Goal: Task Accomplishment & Management: Manage account settings

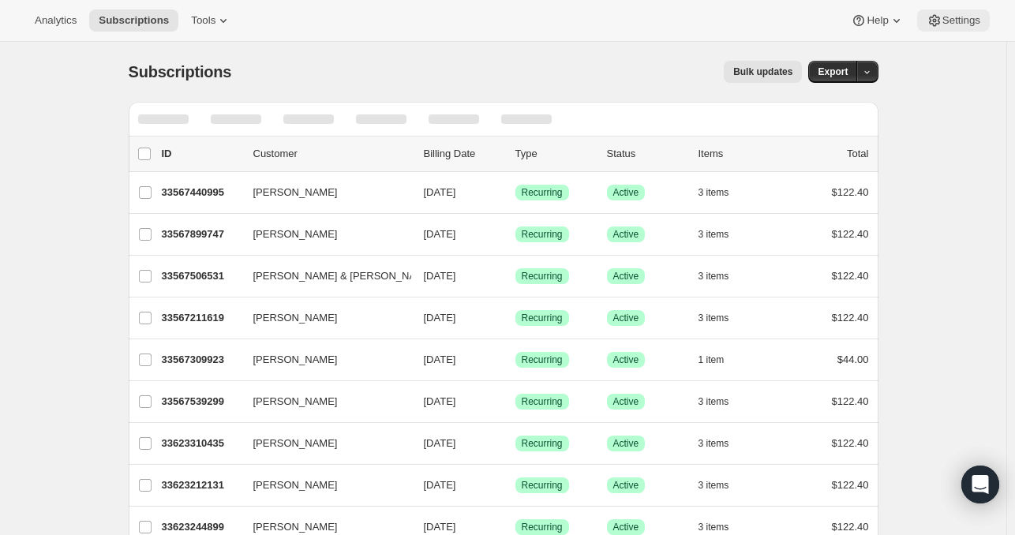
click at [949, 21] on span "Settings" at bounding box center [961, 20] width 38 height 13
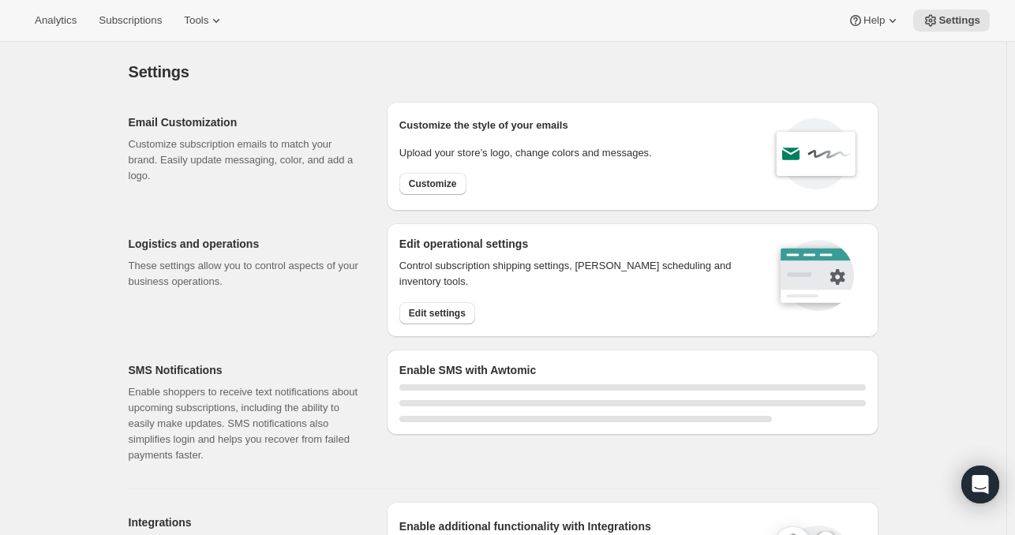
select select "17:00"
select select "09:00"
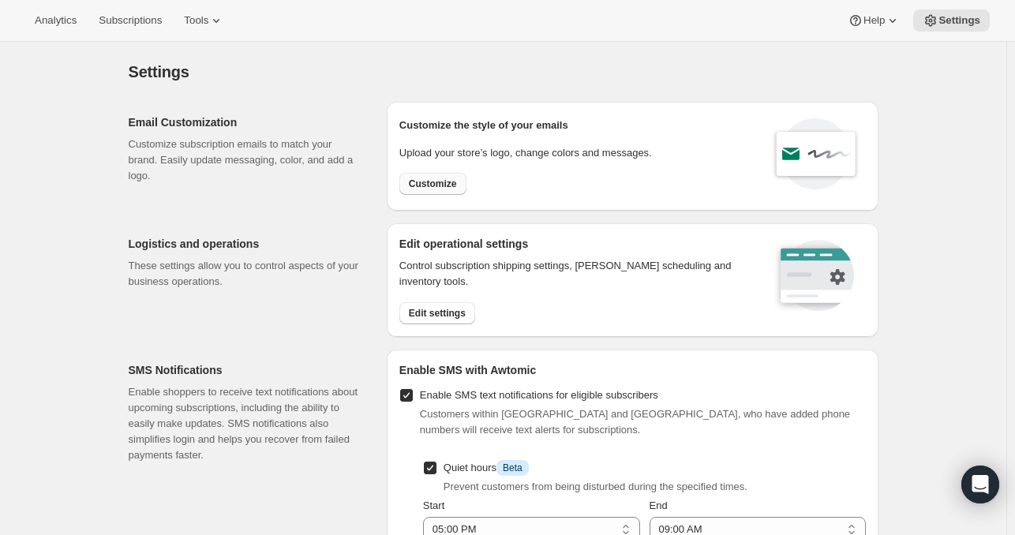
click at [436, 184] on span "Customize" at bounding box center [433, 184] width 48 height 13
select select "subscriptionMessage"
select select "5"
select select "15"
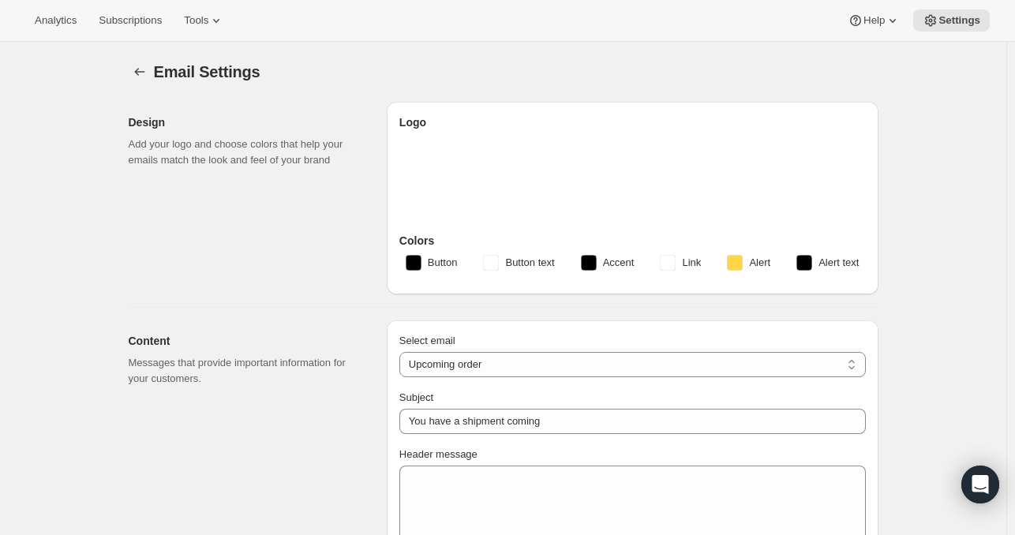
type input "Your next Clif Family Winery shipment is coming soon!"
type textarea "Your next shipment is processing soon! If this is your first time interacting w…"
select select "7"
select select "10"
type input "Clif Family Winery"
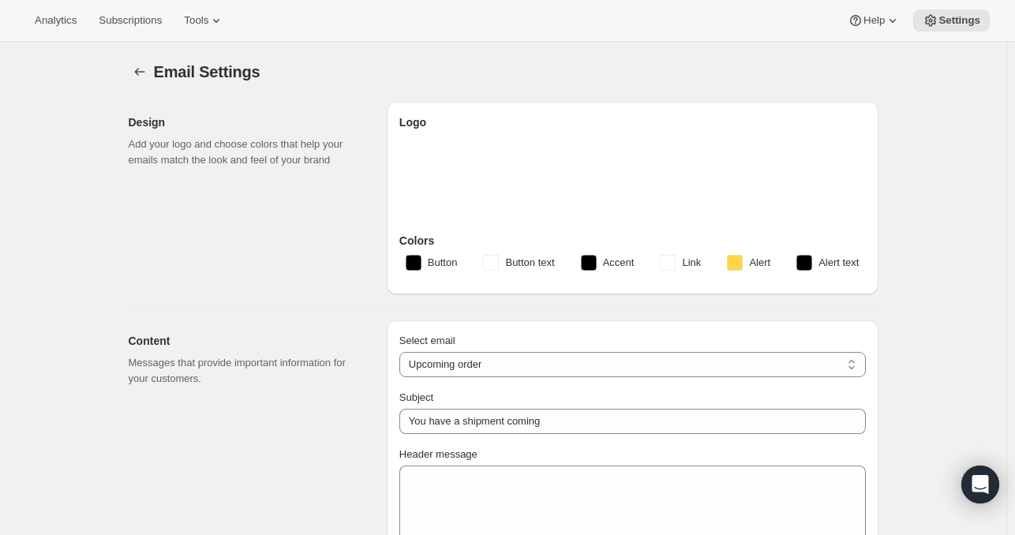
checkbox input "false"
type input "[PERSON_NAME][EMAIL_ADDRESS][DOMAIN_NAME]"
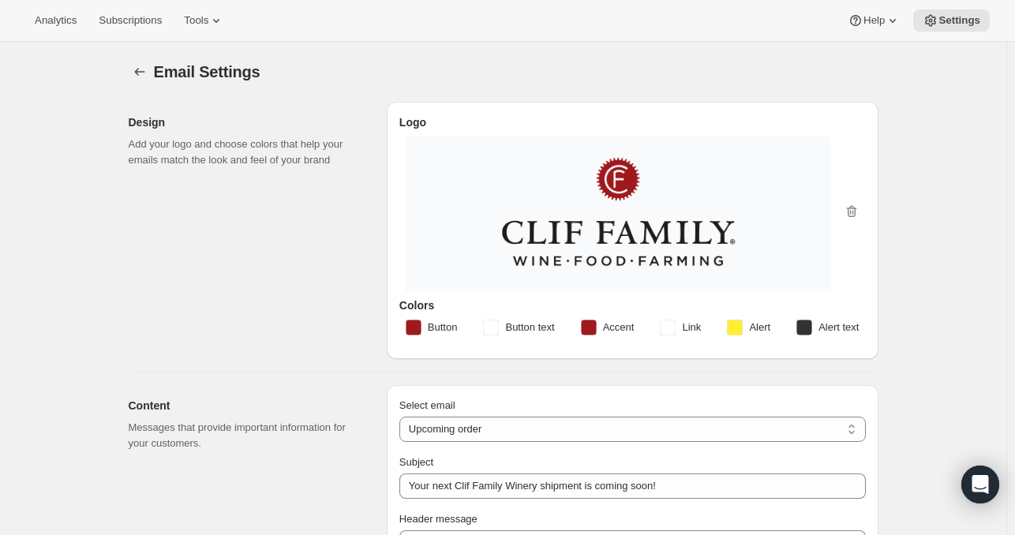
checkbox input "true"
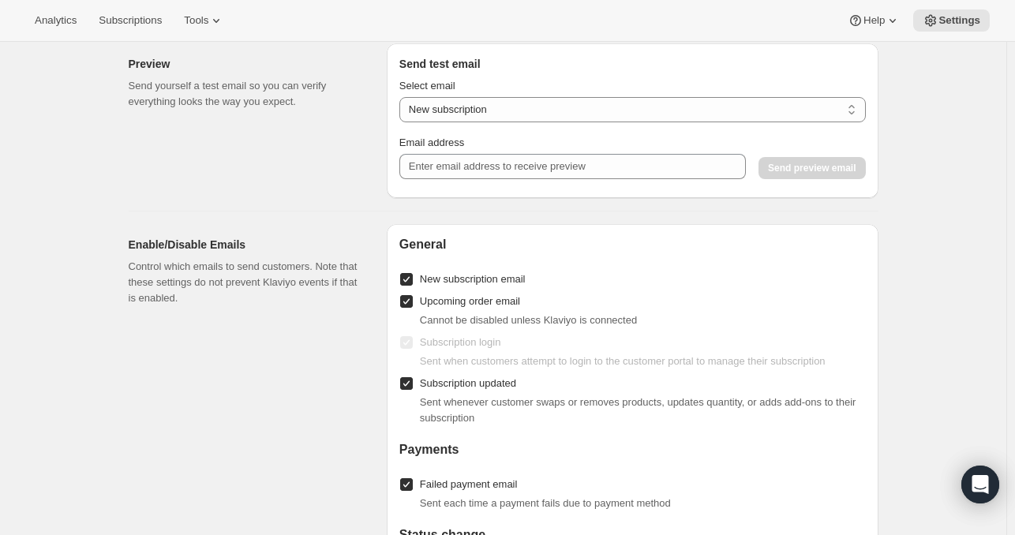
scroll to position [1460, 0]
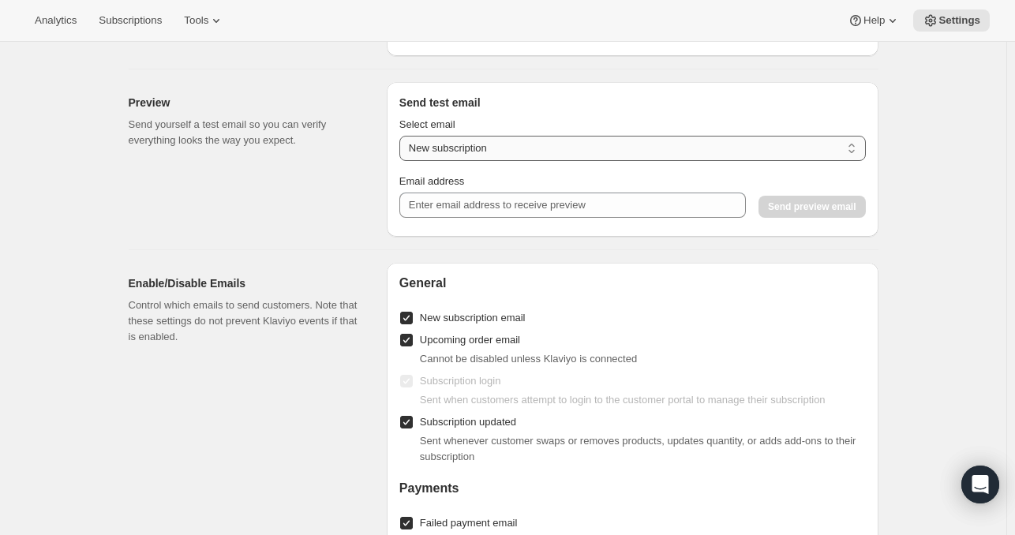
click at [502, 148] on select "New subscription Upcoming order Payment failure Delayed subscription Updated su…" at bounding box center [632, 148] width 466 height 25
select select "upcoming-subscription"
click at [402, 146] on select "New subscription Upcoming order Payment failure Delayed subscription Updated su…" at bounding box center [632, 148] width 466 height 25
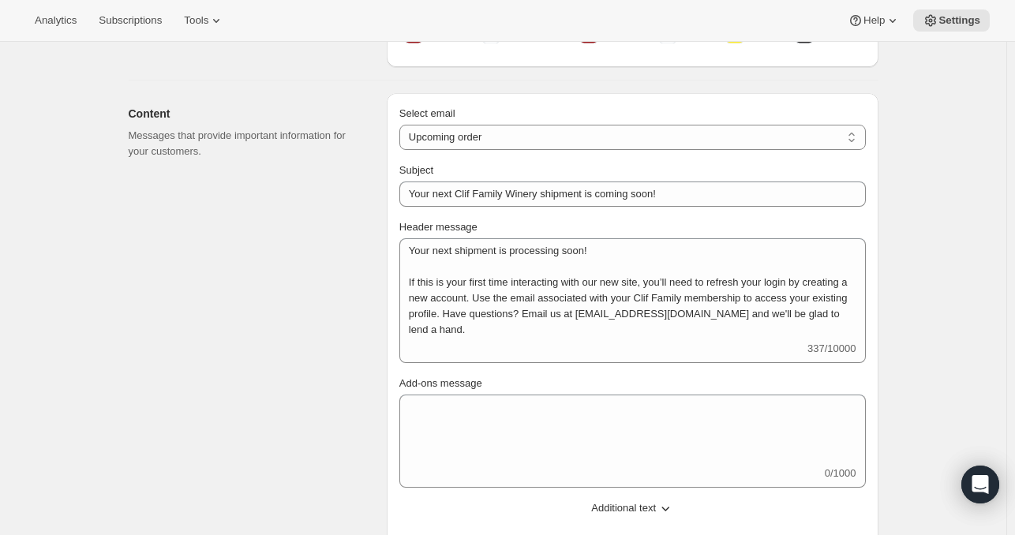
scroll to position [294, 0]
click at [635, 150] on div "Select email New subscription Upcoming order Failed payment Delayed subscriptio…" at bounding box center [632, 435] width 466 height 664
click at [635, 136] on select "New subscription Upcoming order Failed payment Delayed subscription (inventory …" at bounding box center [632, 134] width 466 height 25
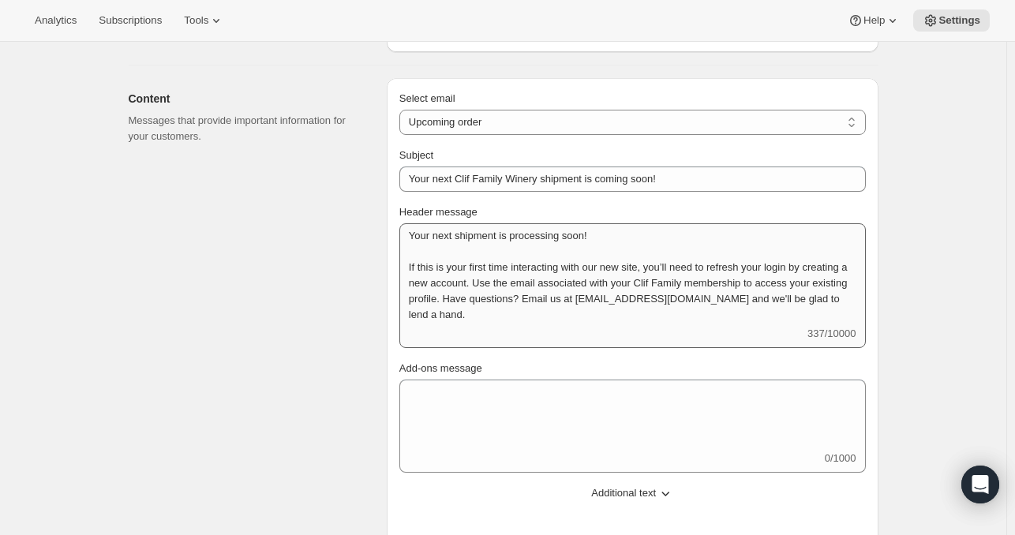
scroll to position [302, 0]
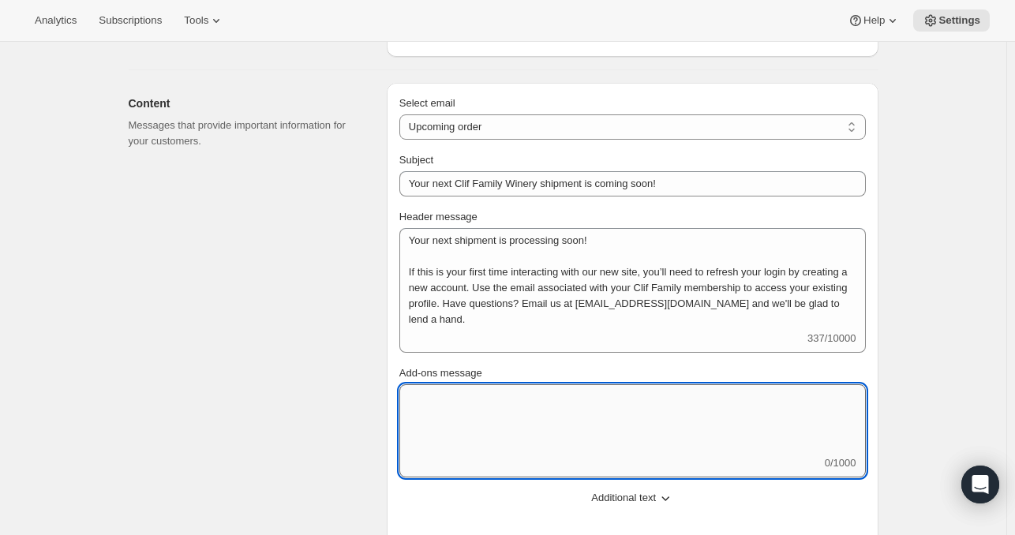
click at [469, 410] on textarea "Add-ons message" at bounding box center [632, 419] width 466 height 71
paste textarea "Spotlight Bonus Savings! Include the 2022 Kit’s Killer Cab, 2023 The Climber, o…"
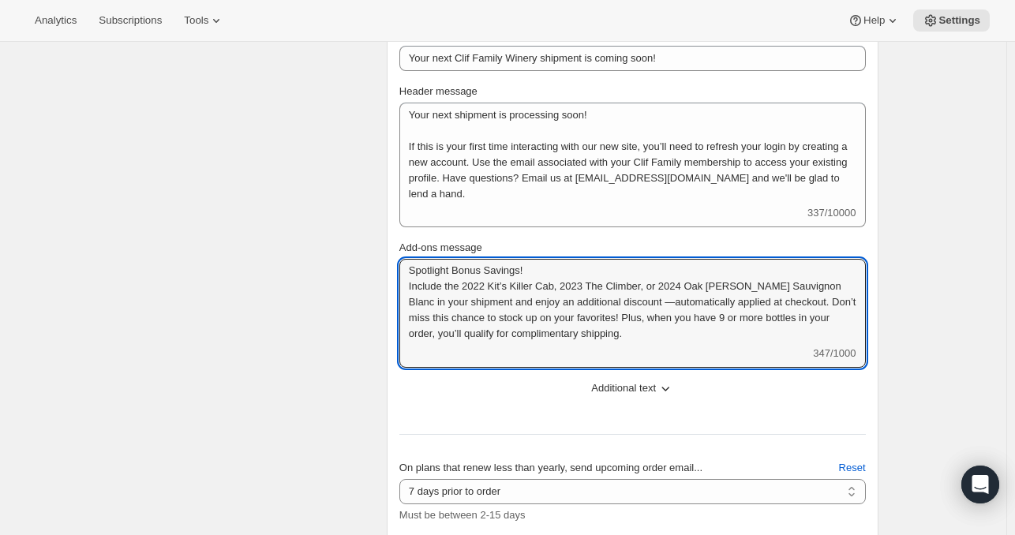
scroll to position [426, 0]
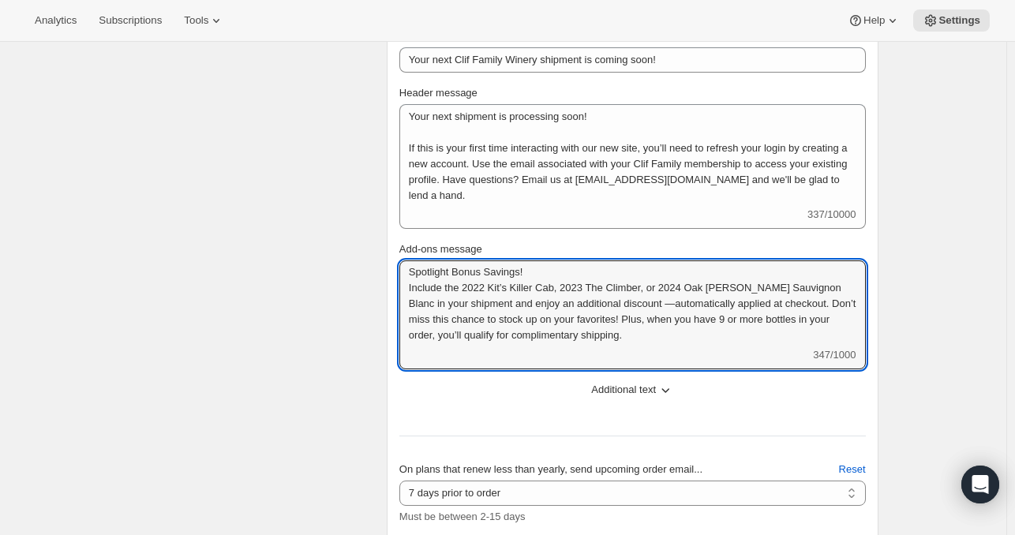
type textarea "Spotlight Bonus Savings! Include the 2022 Kit’s Killer Cab, 2023 The Climber, o…"
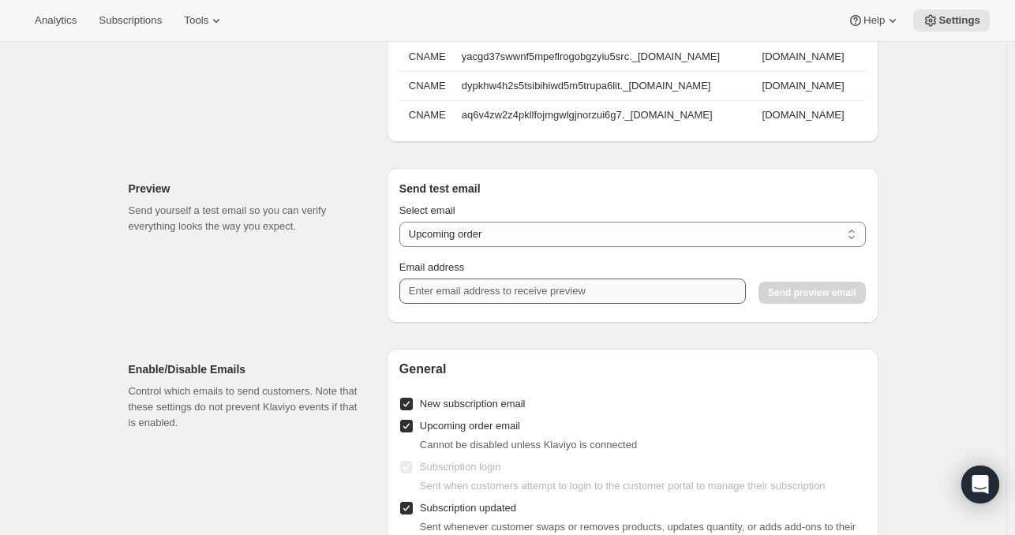
scroll to position [1395, 0]
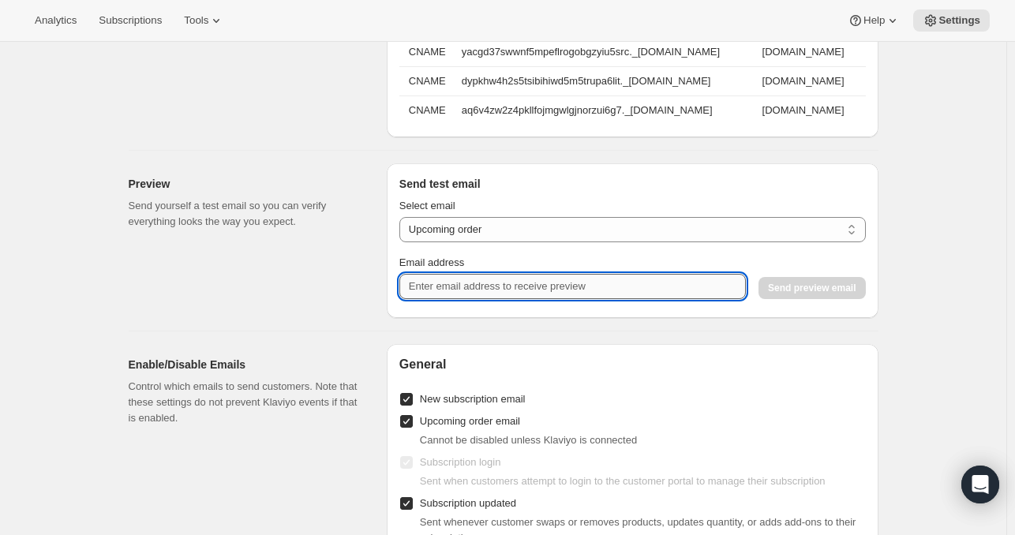
click at [579, 299] on input "Email address" at bounding box center [572, 286] width 346 height 25
click at [785, 294] on span "Send preview email" at bounding box center [812, 288] width 88 height 13
click at [548, 296] on input "[EMAIL_ADDRESS][DOMAIN_NAME]" at bounding box center [572, 286] width 346 height 25
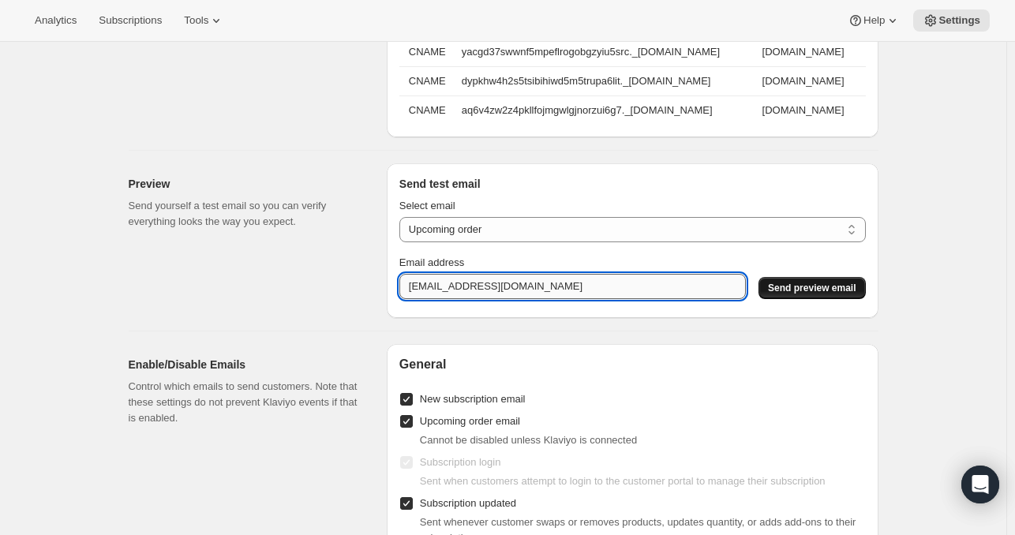
click at [570, 299] on input "[EMAIL_ADDRESS][DOMAIN_NAME]" at bounding box center [572, 286] width 346 height 25
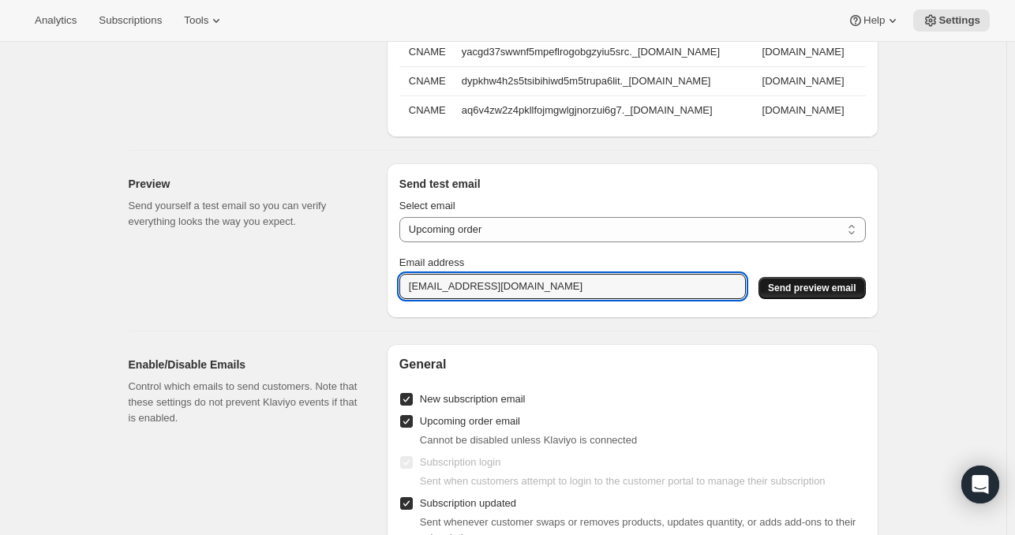
click at [830, 294] on span "Send preview email" at bounding box center [812, 288] width 88 height 13
click at [625, 290] on input "[EMAIL_ADDRESS][DOMAIN_NAME]" at bounding box center [572, 286] width 346 height 25
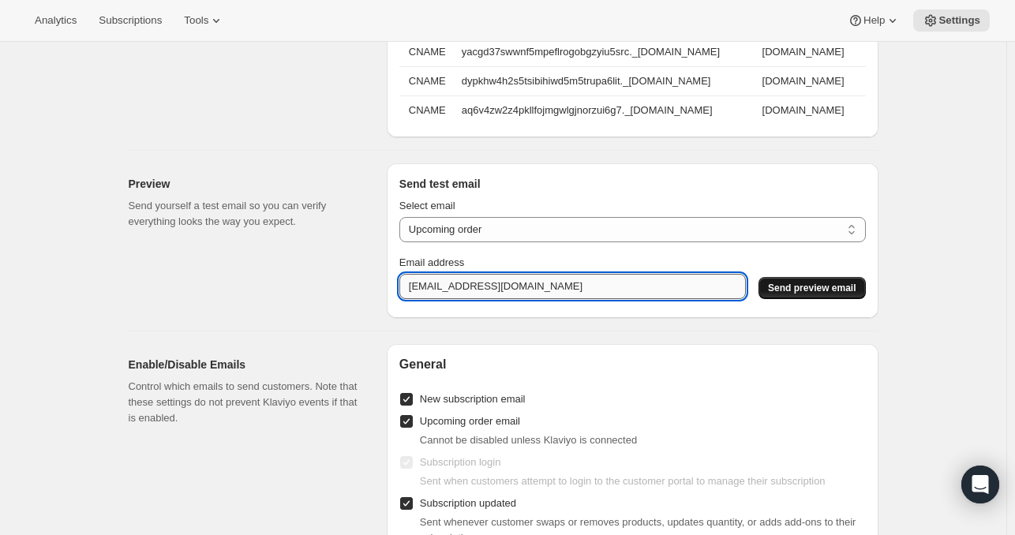
paste input "[PERSON_NAME]"
type input "[PERSON_NAME][EMAIL_ADDRESS][DOMAIN_NAME]"
click at [831, 294] on span "Send preview email" at bounding box center [812, 288] width 88 height 13
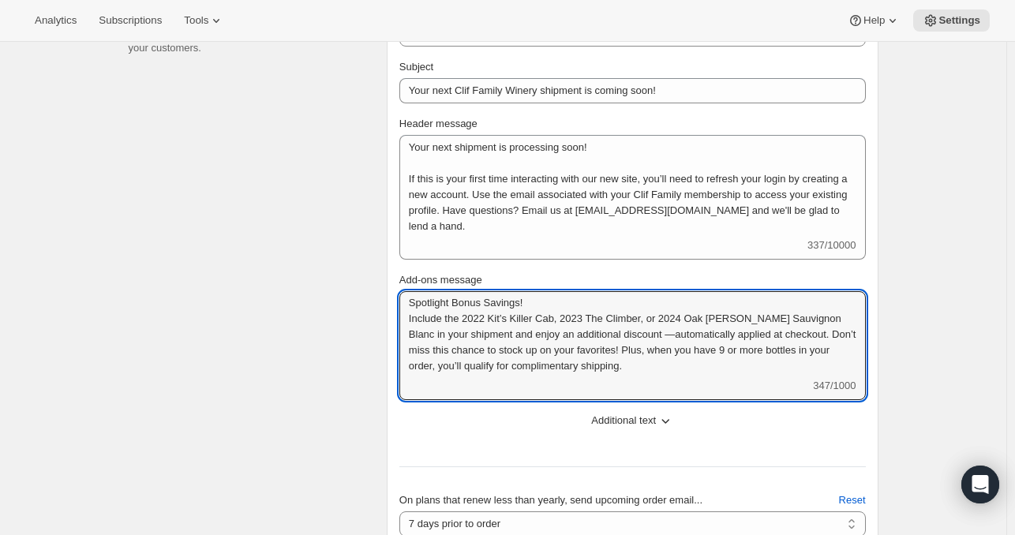
scroll to position [0, 0]
drag, startPoint x: 753, startPoint y: 360, endPoint x: 352, endPoint y: 255, distance: 414.3
click at [352, 255] on div "Content Messages that provide important information for your customers. Select …" at bounding box center [497, 336] width 762 height 718
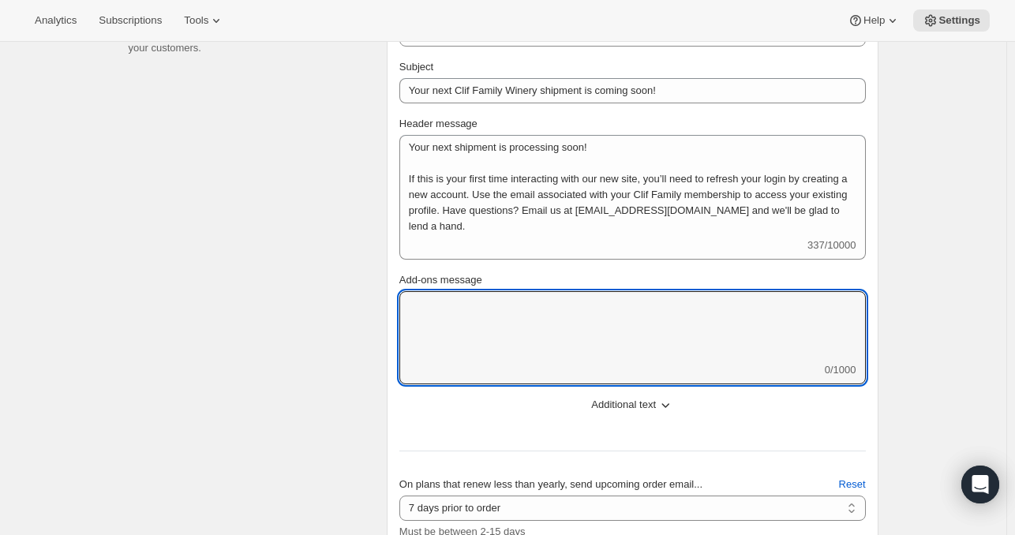
click at [342, 342] on div "Content Messages that provide important information for your customers." at bounding box center [251, 335] width 245 height 690
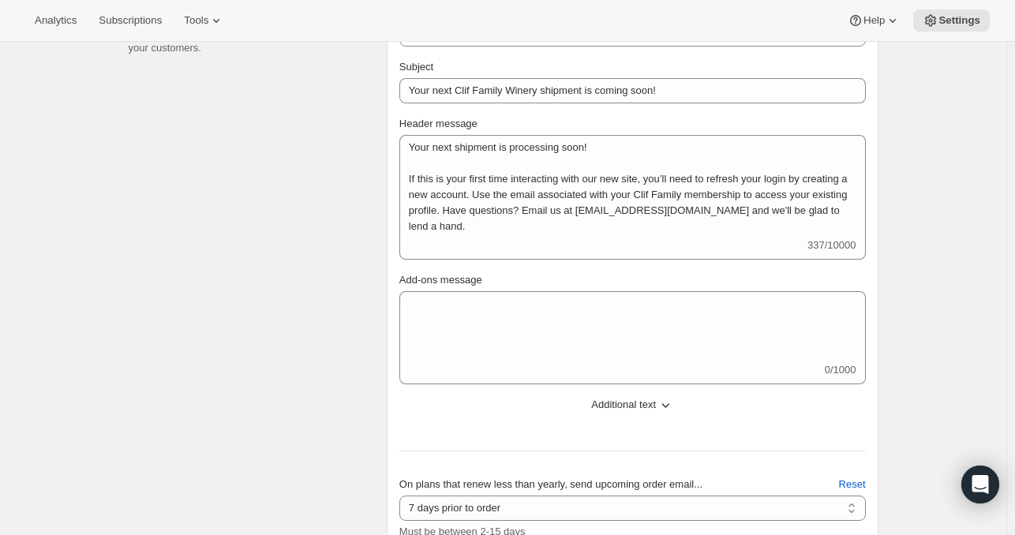
click at [448, 397] on button "Additional text" at bounding box center [632, 404] width 485 height 25
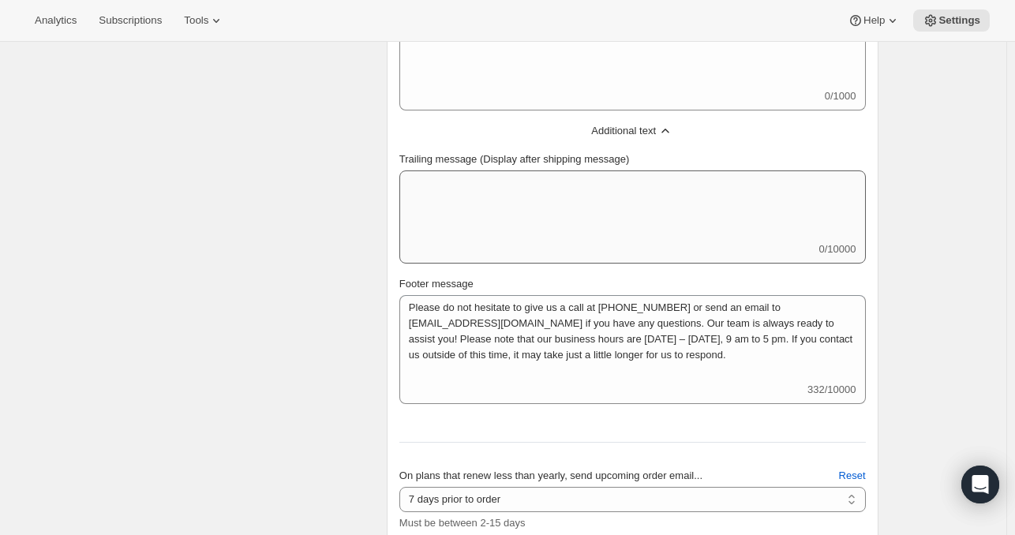
scroll to position [675, 0]
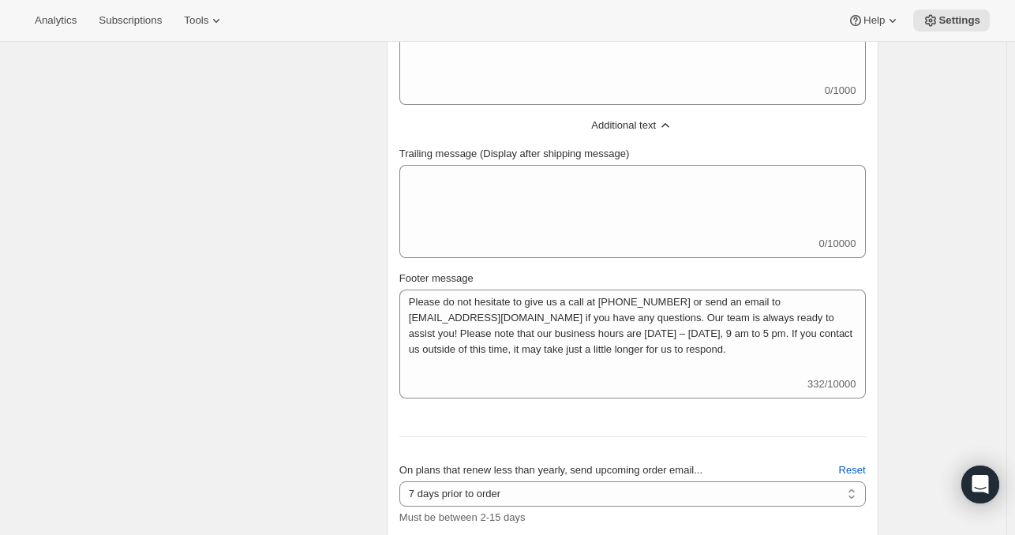
click at [633, 119] on span "Additional text" at bounding box center [623, 126] width 65 height 16
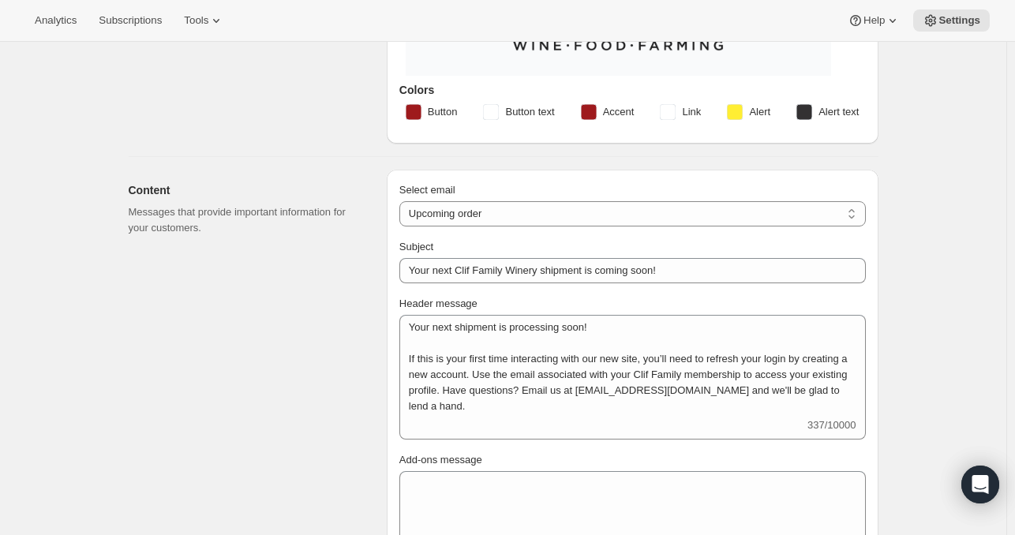
scroll to position [0, 0]
